Goal: Task Accomplishment & Management: Use online tool/utility

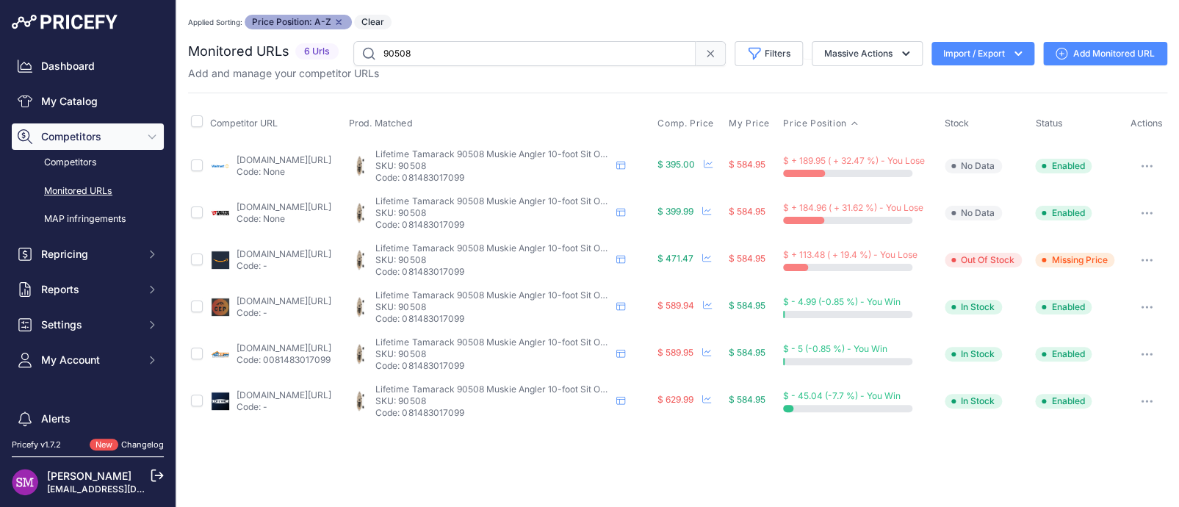
click at [256, 158] on link "walmart.com/ip/lifetime-tamarack-angler-10-ft-fishing-kayak-tan-90508/28912499?…" at bounding box center [284, 159] width 95 height 11
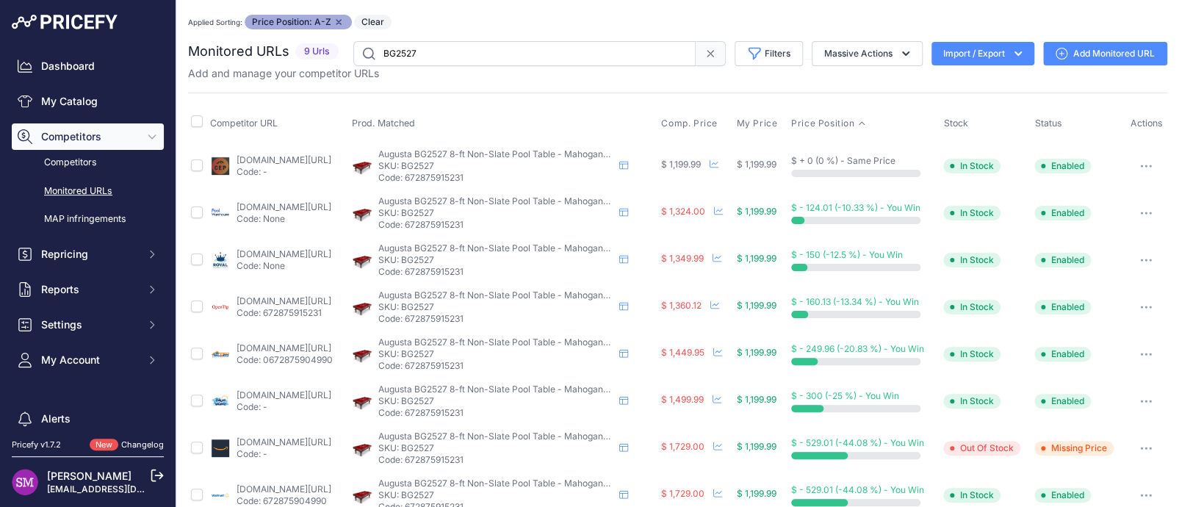
scroll to position [72, 0]
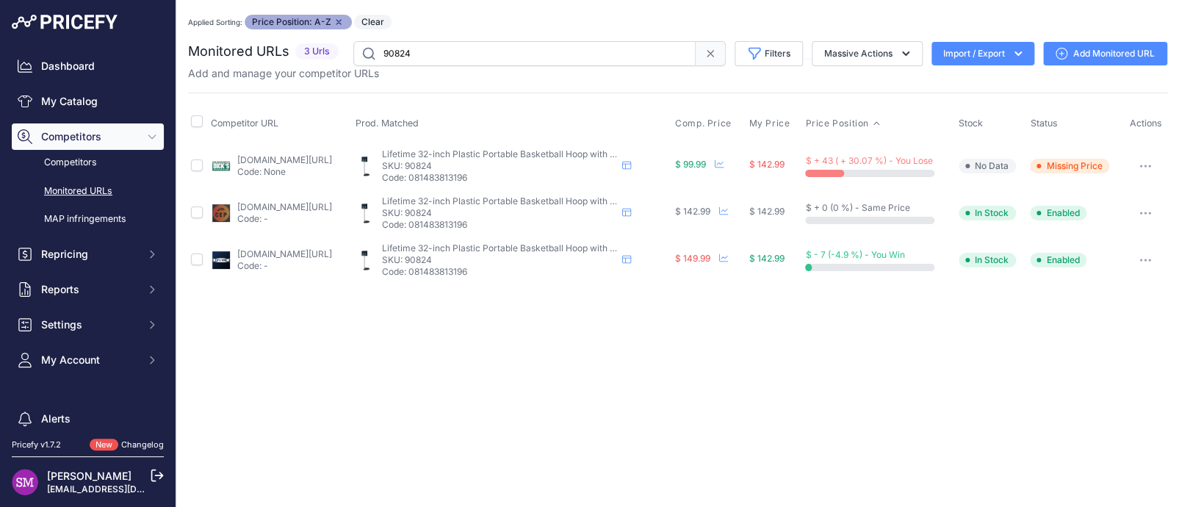
click at [394, 90] on div "Monitored URLs 3 Urls" at bounding box center [677, 162] width 979 height 242
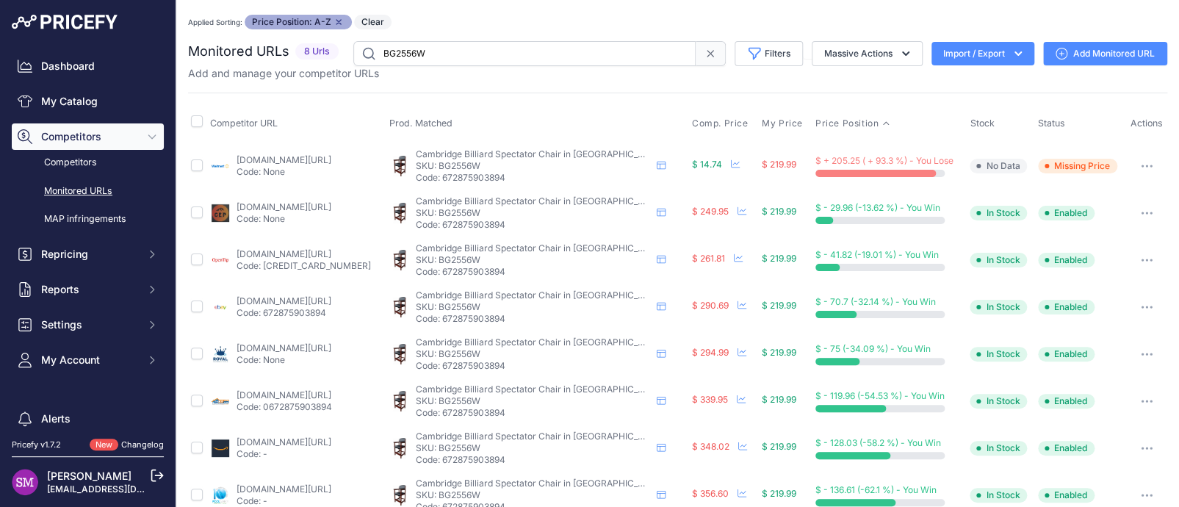
click at [262, 160] on link "business.walmart.com/ip/hathaway-cambridge-spectator-chair-antique-walnut-finis…" at bounding box center [284, 159] width 95 height 11
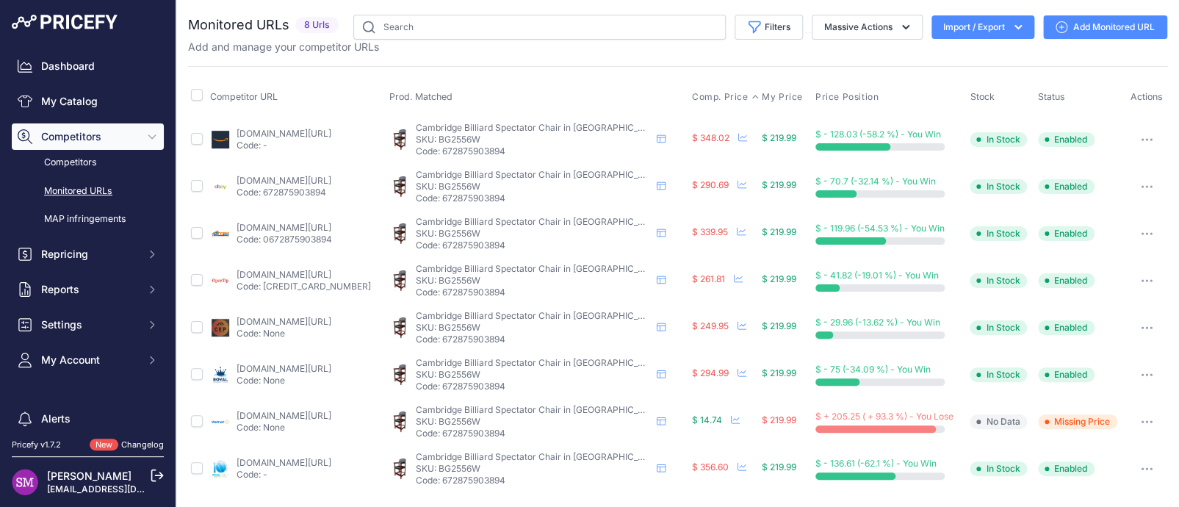
click at [696, 97] on span "Comp. Price" at bounding box center [720, 97] width 57 height 12
click at [695, 100] on span "Comp. Price" at bounding box center [722, 97] width 57 height 12
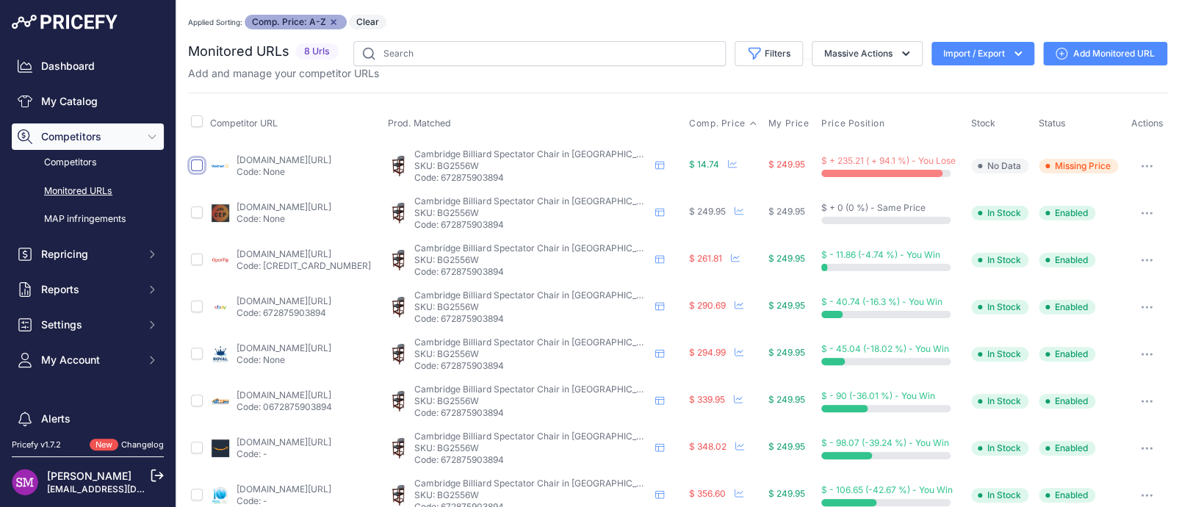
click at [196, 161] on input "checkbox" at bounding box center [197, 165] width 12 height 12
checkbox input "true"
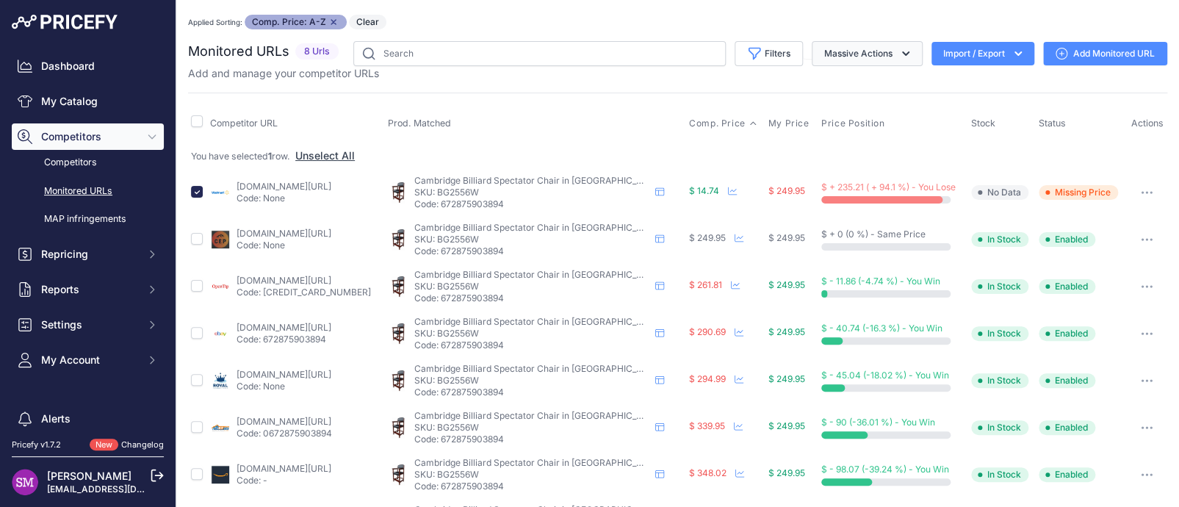
click at [824, 53] on button "Massive Actions" at bounding box center [867, 53] width 111 height 25
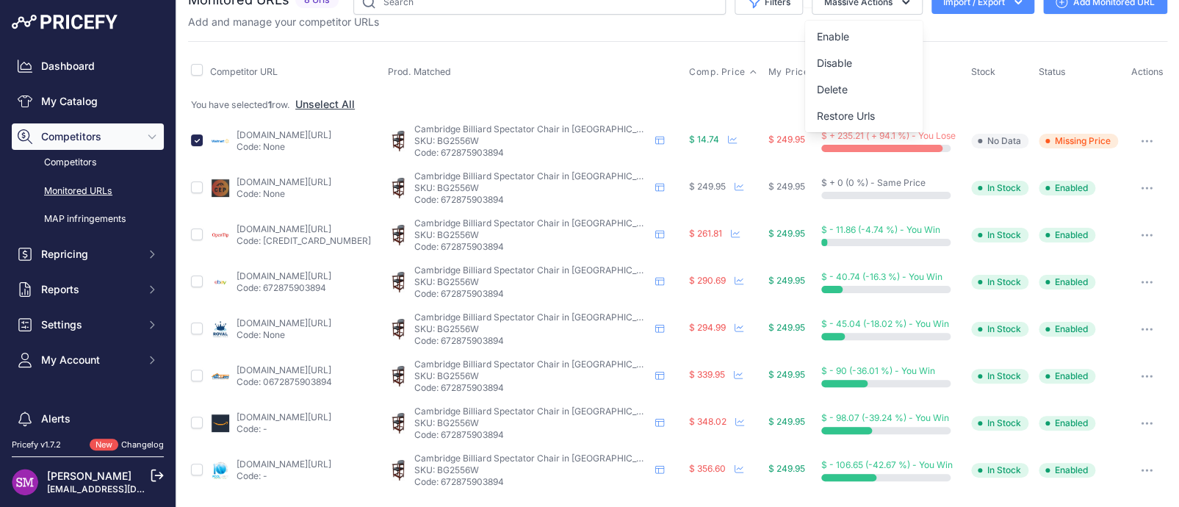
click at [1141, 140] on icon "button" at bounding box center [1147, 141] width 12 height 3
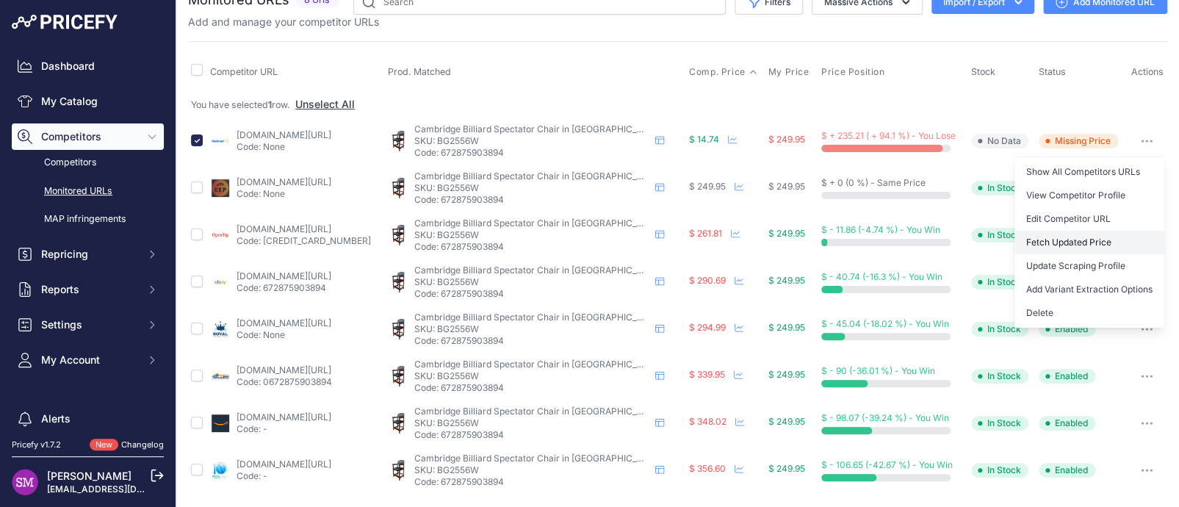
click at [1053, 234] on button "Fetch Updated Price" at bounding box center [1089, 243] width 150 height 24
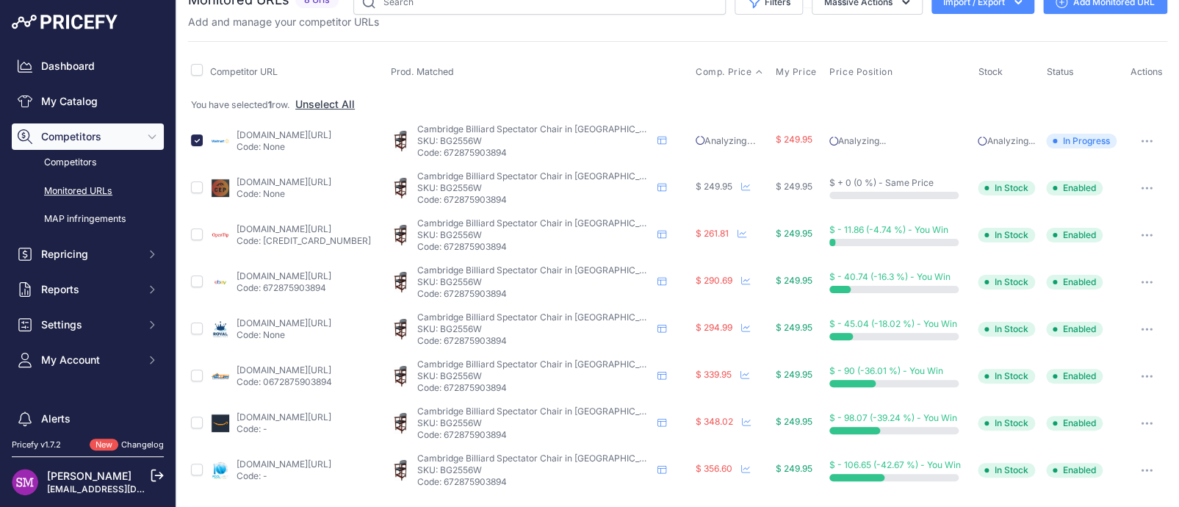
scroll to position [0, 0]
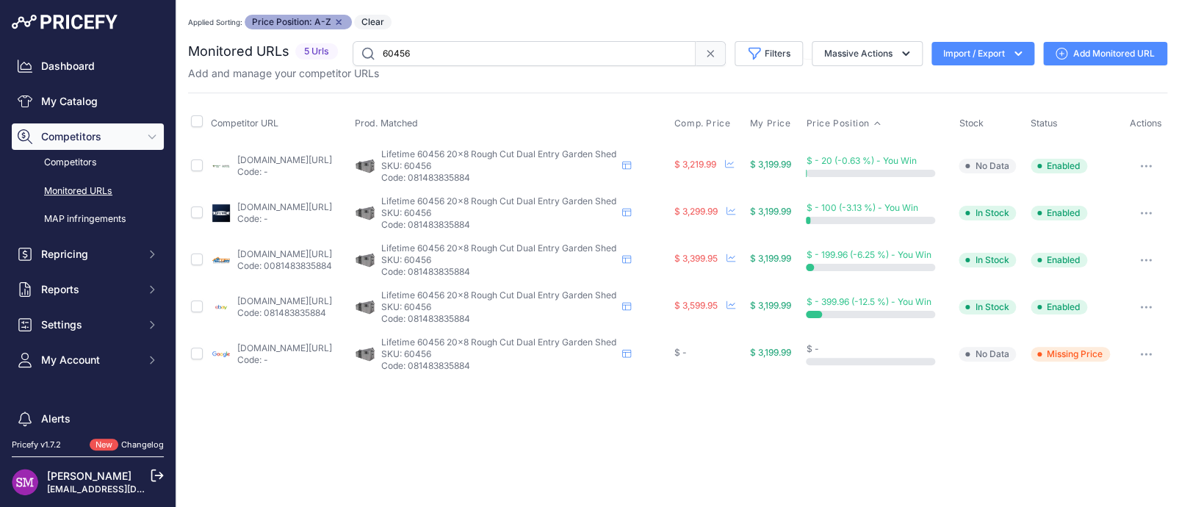
click at [332, 342] on link "google.com/shopping/product/12221855247291564751?gl=us&prds=scoring%3ap&prirule…" at bounding box center [284, 347] width 95 height 11
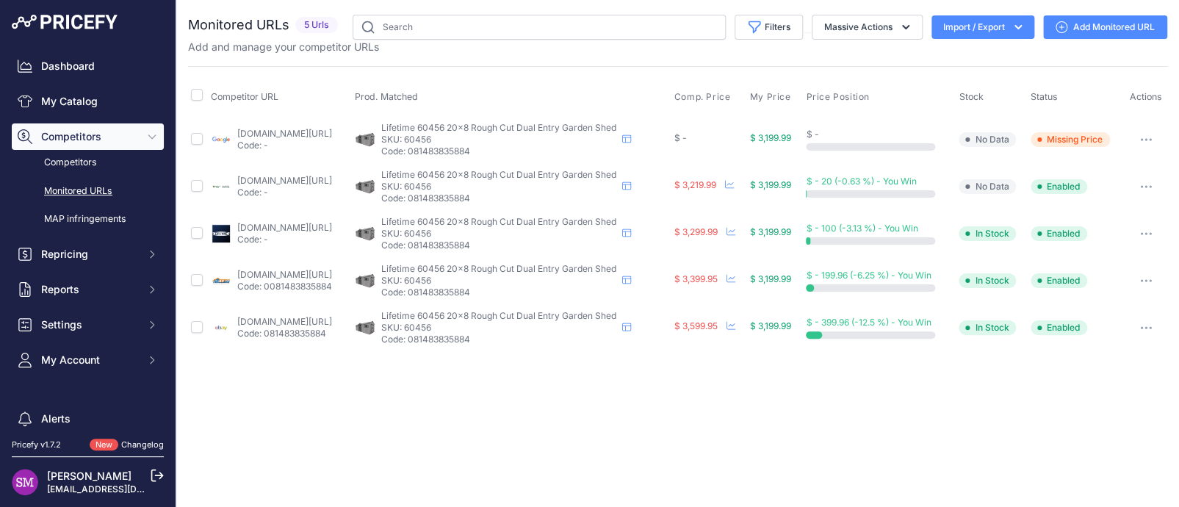
click at [1145, 328] on button "button" at bounding box center [1145, 327] width 29 height 21
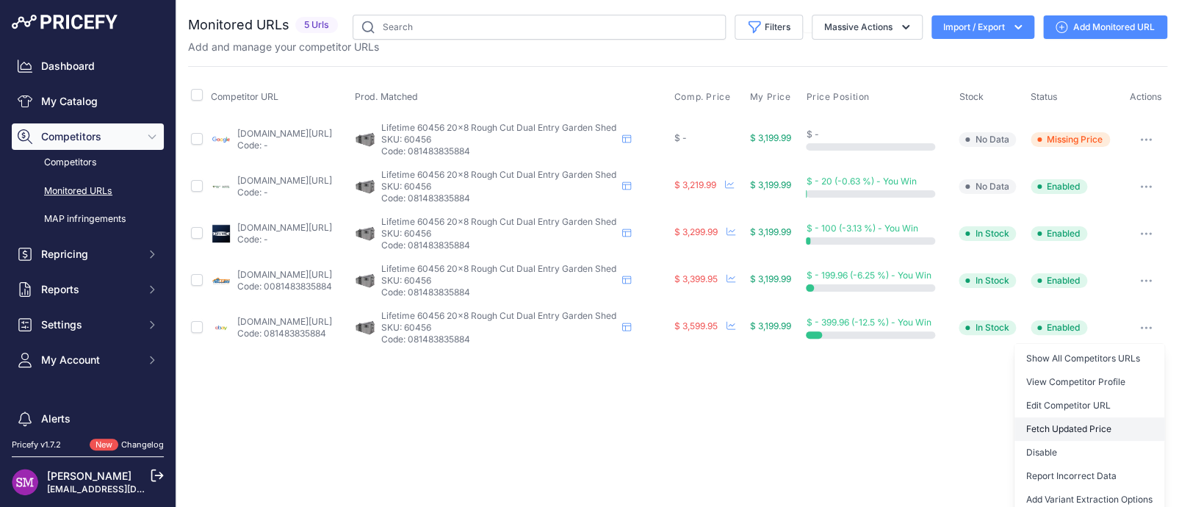
scroll to position [53, 0]
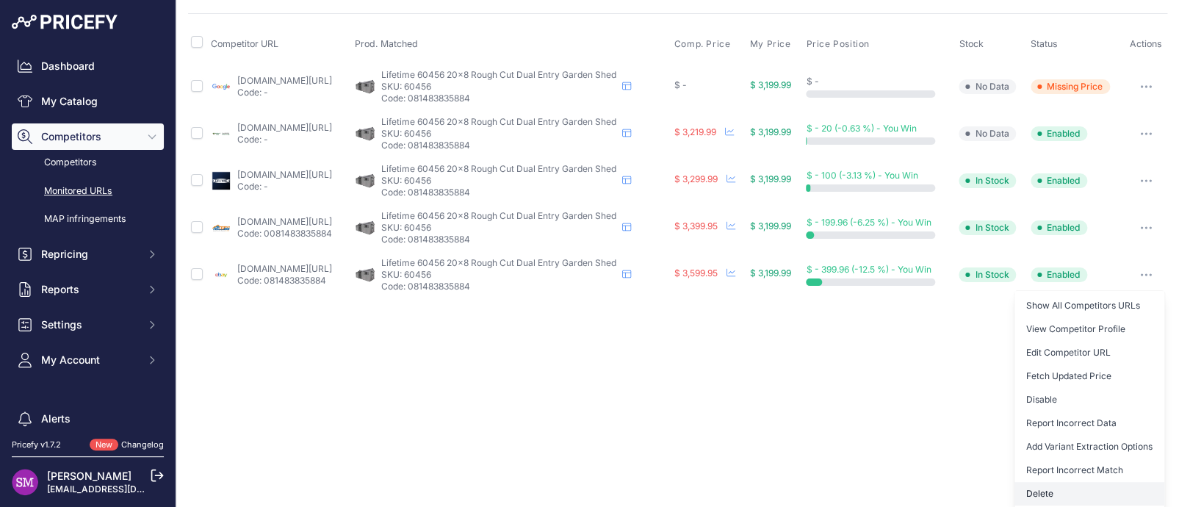
click at [1061, 488] on button "Delete" at bounding box center [1089, 494] width 150 height 24
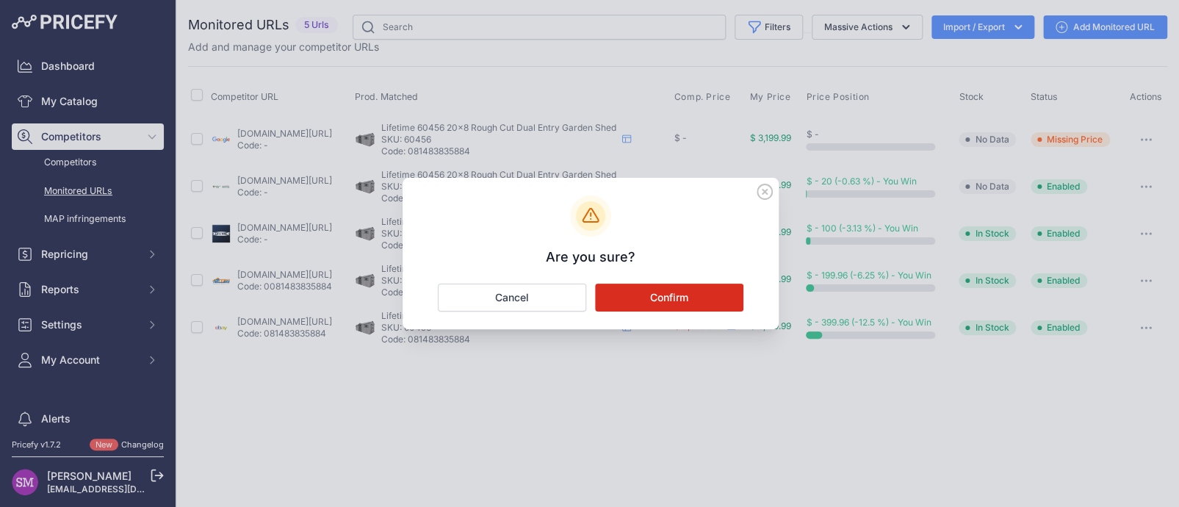
click at [646, 293] on button "Confirm" at bounding box center [669, 298] width 148 height 28
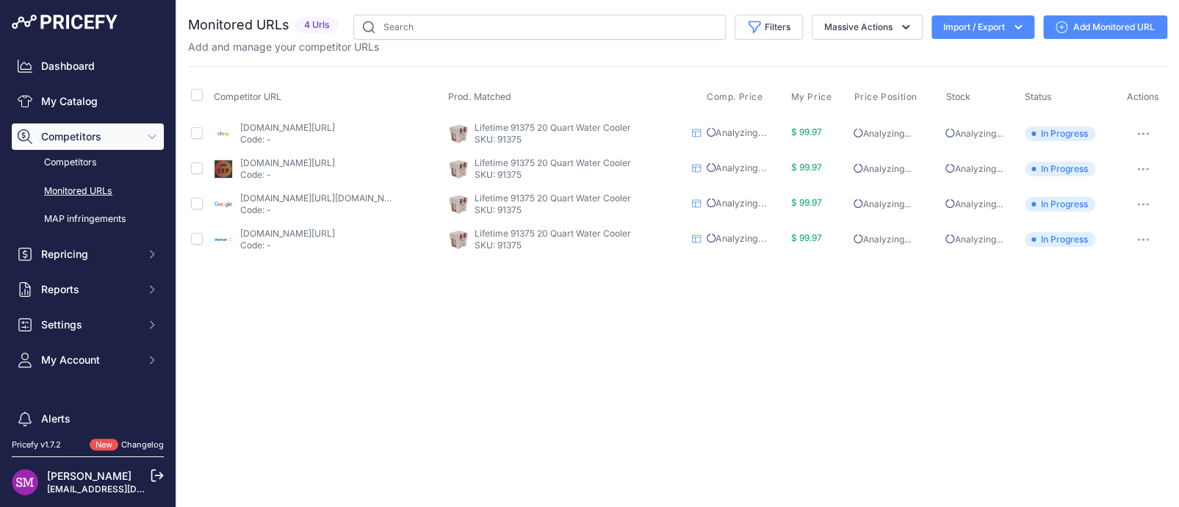
click at [1138, 203] on icon "button" at bounding box center [1143, 204] width 12 height 3
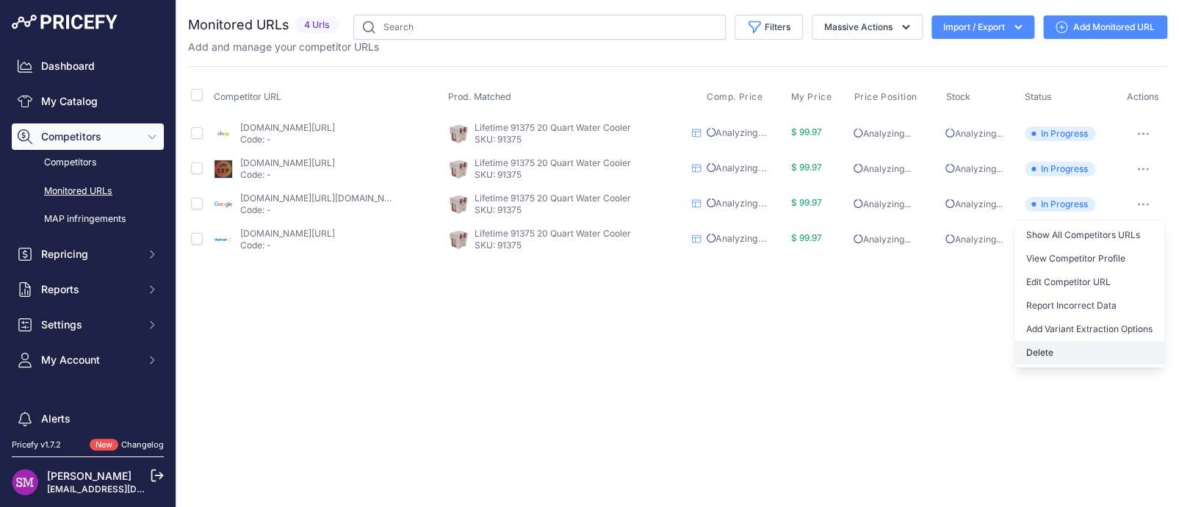
click at [1036, 351] on button "Delete" at bounding box center [1089, 353] width 150 height 24
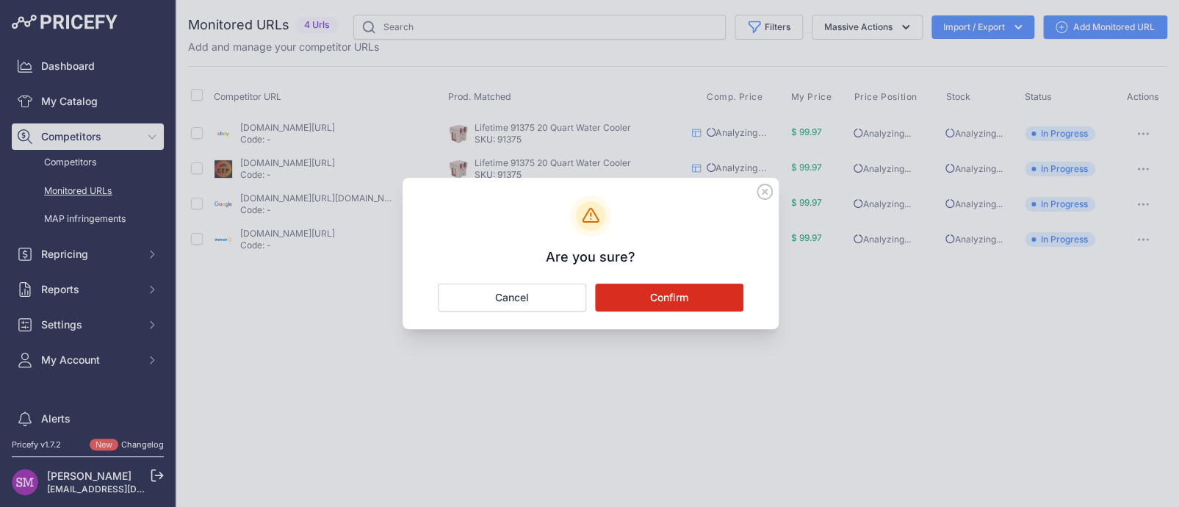
click at [688, 295] on button "Confirm" at bounding box center [669, 298] width 148 height 28
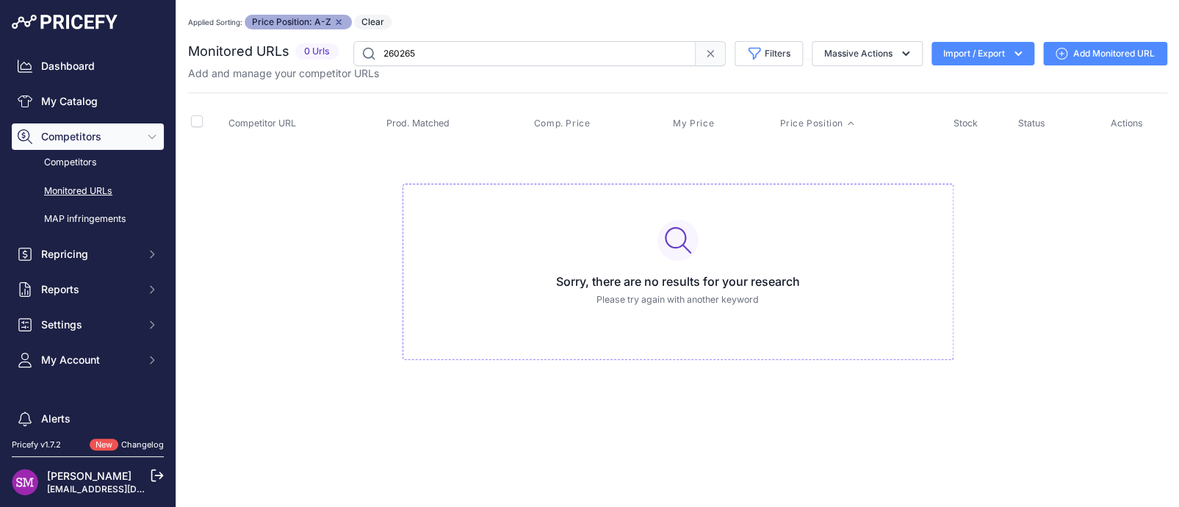
click at [490, 12] on div "You are not connected to the internet. Applied Sorting: Price Position: A-Z Rem…" at bounding box center [677, 202] width 979 height 404
click at [516, 15] on div "Applied Sorting: Price Position: A-Z Remove sort option Clear" at bounding box center [677, 22] width 979 height 15
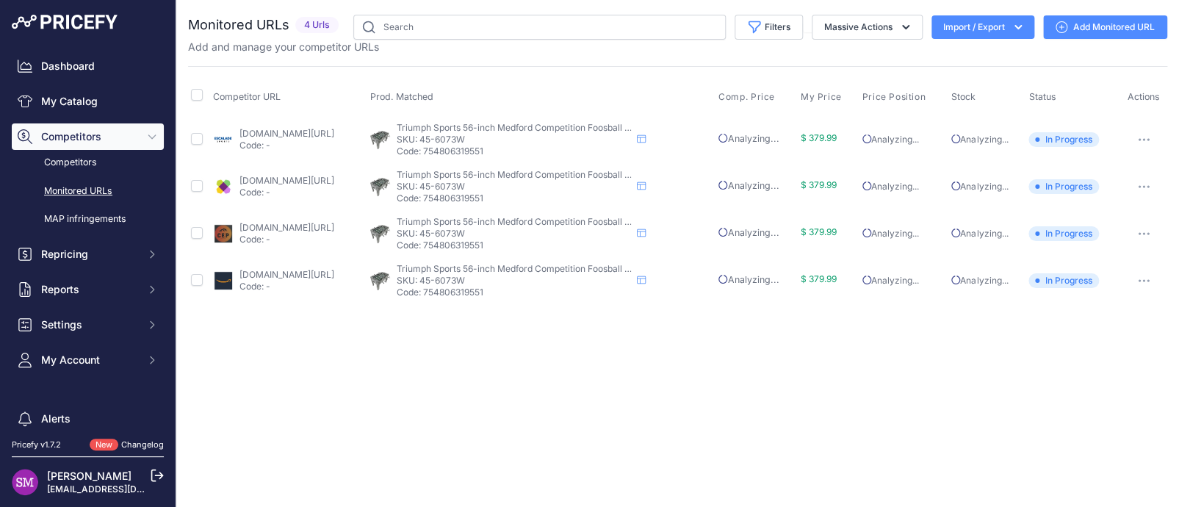
click at [302, 130] on link "[DOMAIN_NAME][URL]" at bounding box center [286, 133] width 95 height 11
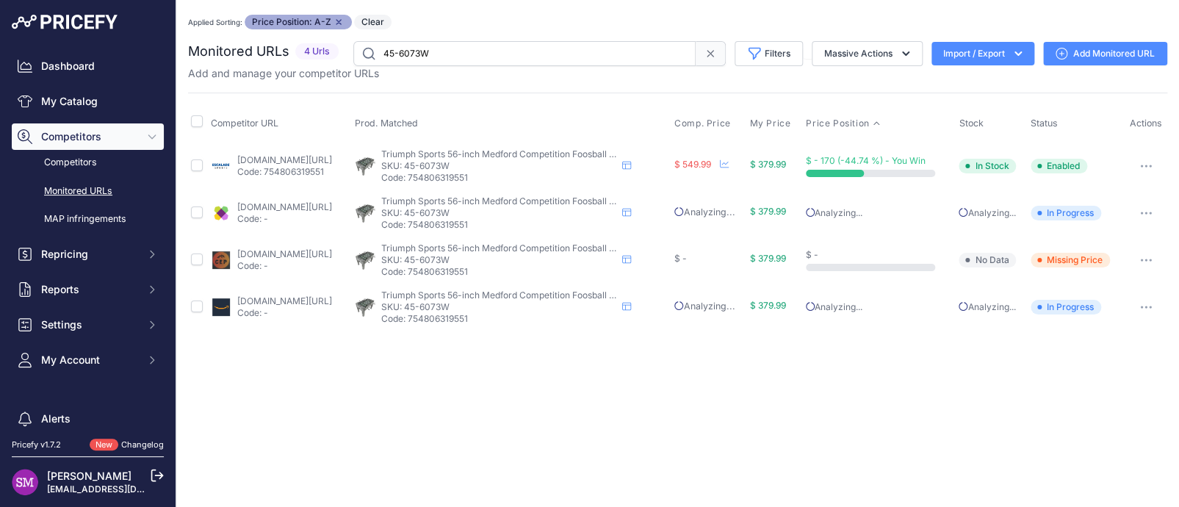
click at [467, 57] on input "45-6073W" at bounding box center [524, 53] width 342 height 25
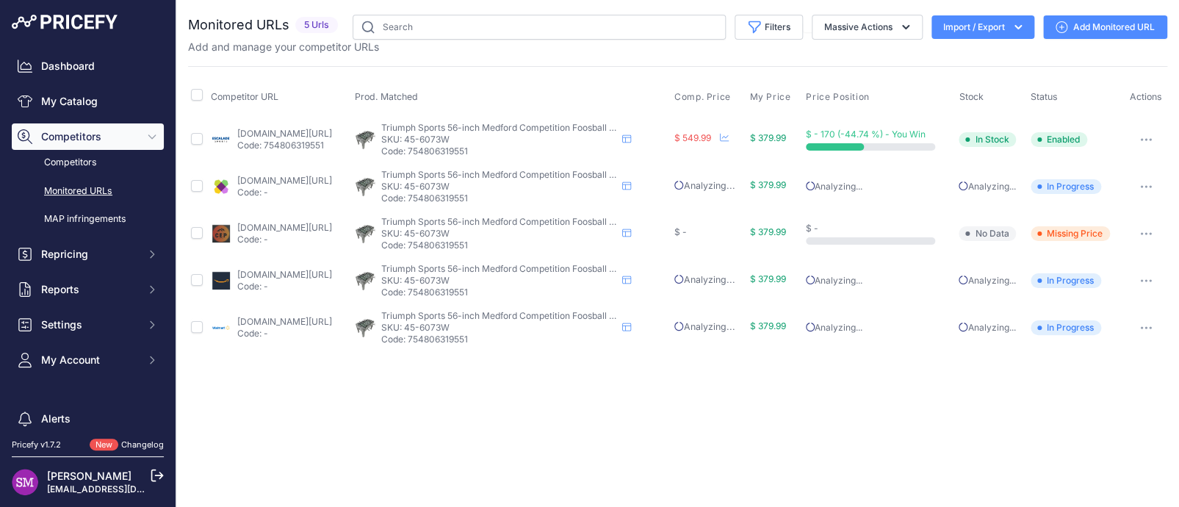
click at [332, 179] on link "[DOMAIN_NAME][URL]" at bounding box center [284, 180] width 95 height 11
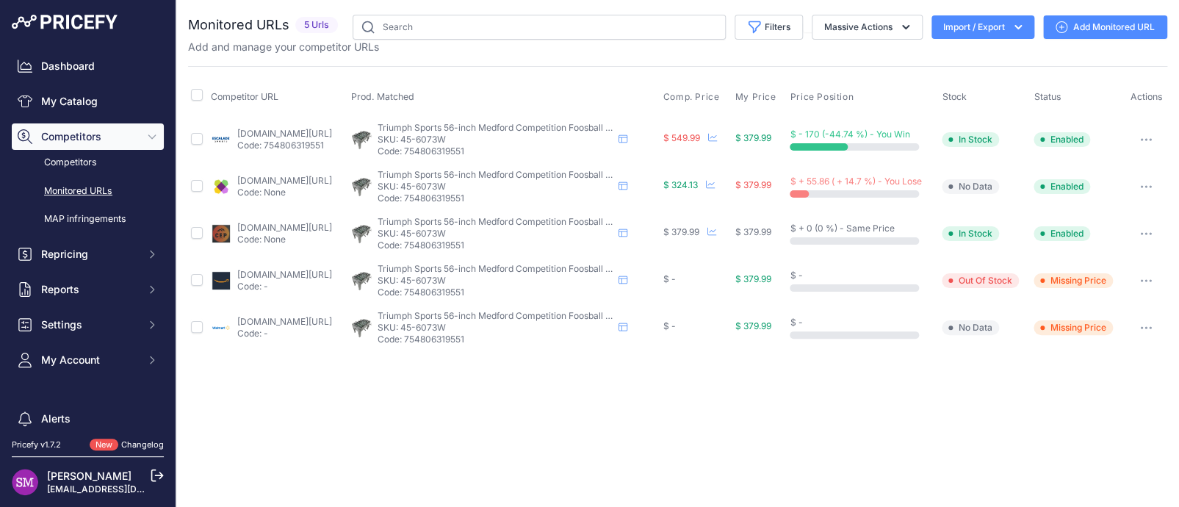
click at [278, 277] on link "amazon.com/gp/product/b085wqrn9s?th=1" at bounding box center [284, 274] width 95 height 11
